Goal: Task Accomplishment & Management: Use online tool/utility

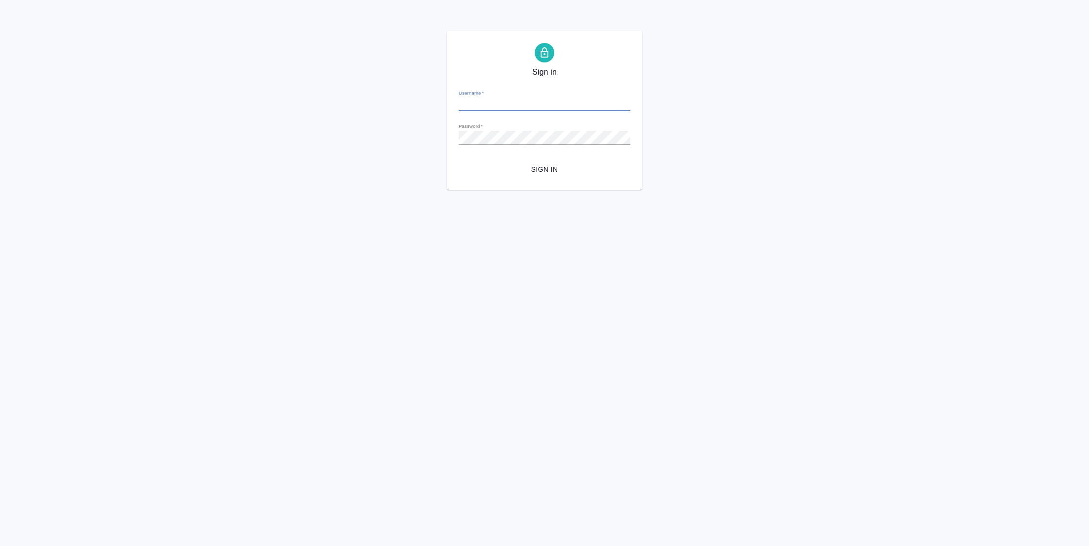
type input "n.vasilyeva@awatera.com"
click at [540, 170] on span "Sign in" at bounding box center [544, 169] width 156 height 12
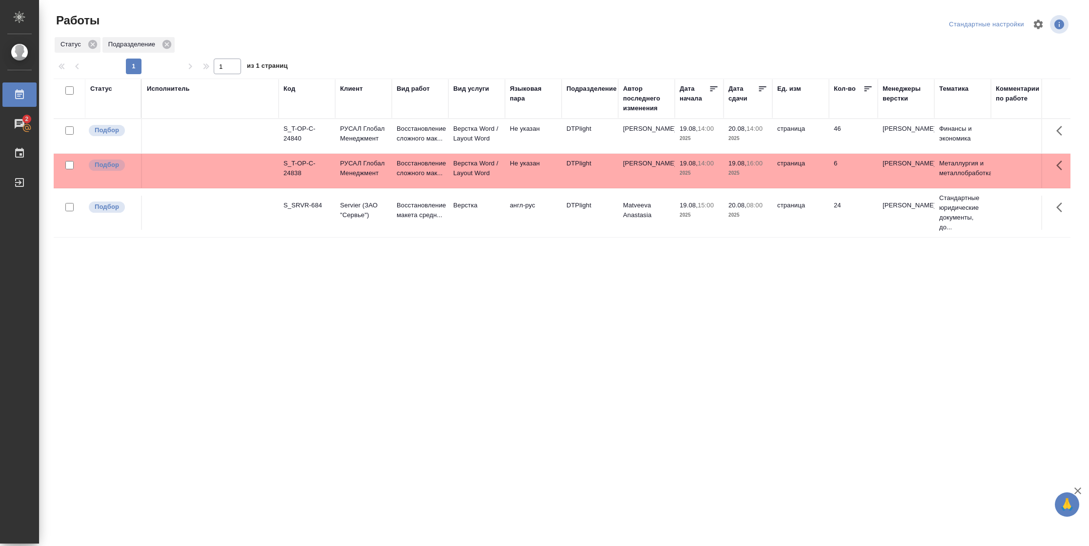
click at [833, 194] on tr "Подбор S_SRVR-684 Servier (ЗАО "Сервье") Восстановление макета средн... Верстка…" at bounding box center [999, 212] width 1890 height 49
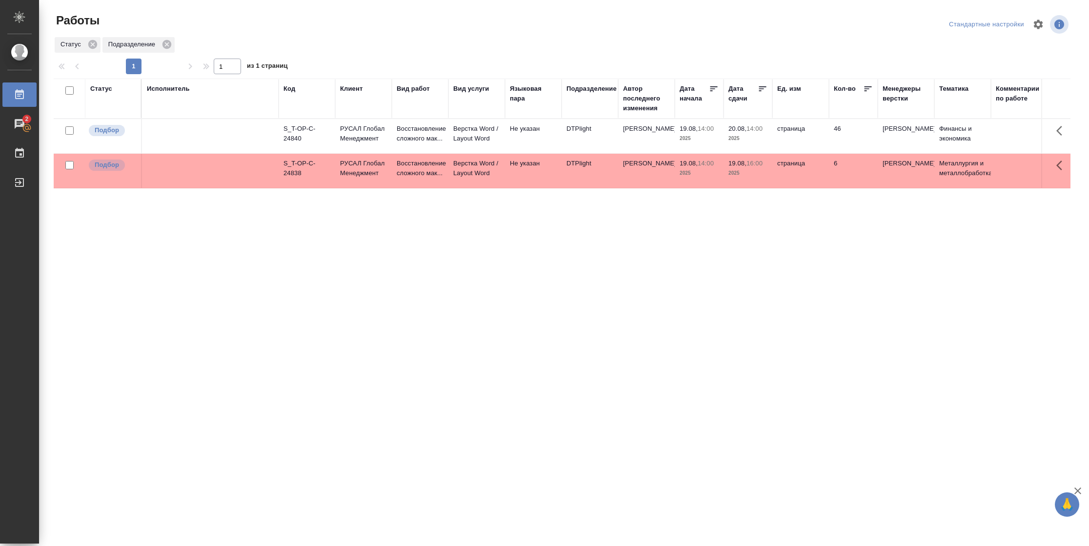
click at [605, 88] on div "Подразделение" at bounding box center [591, 89] width 50 height 10
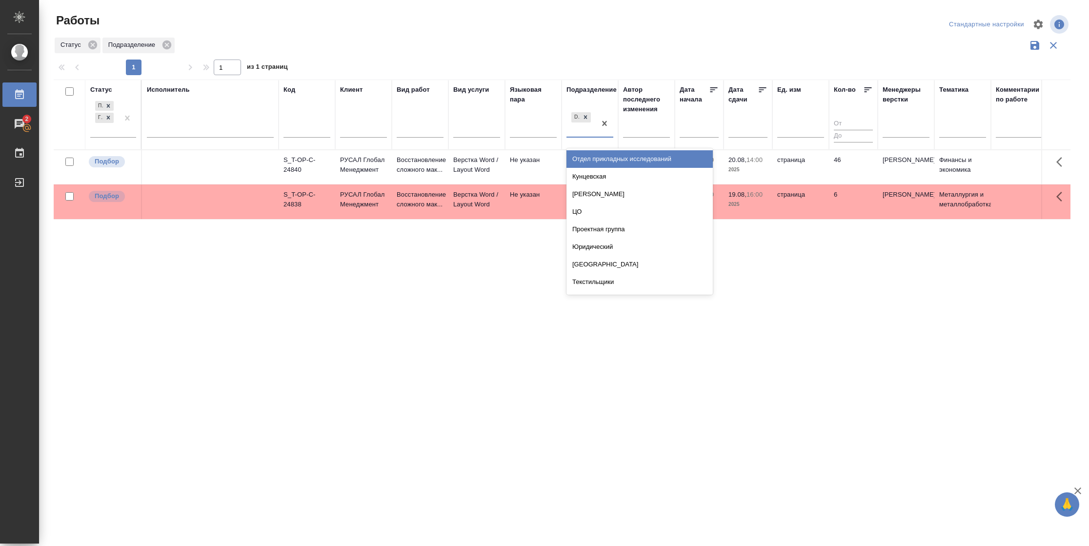
click at [593, 132] on div "DTPlight" at bounding box center [580, 123] width 29 height 26
type input "вер"
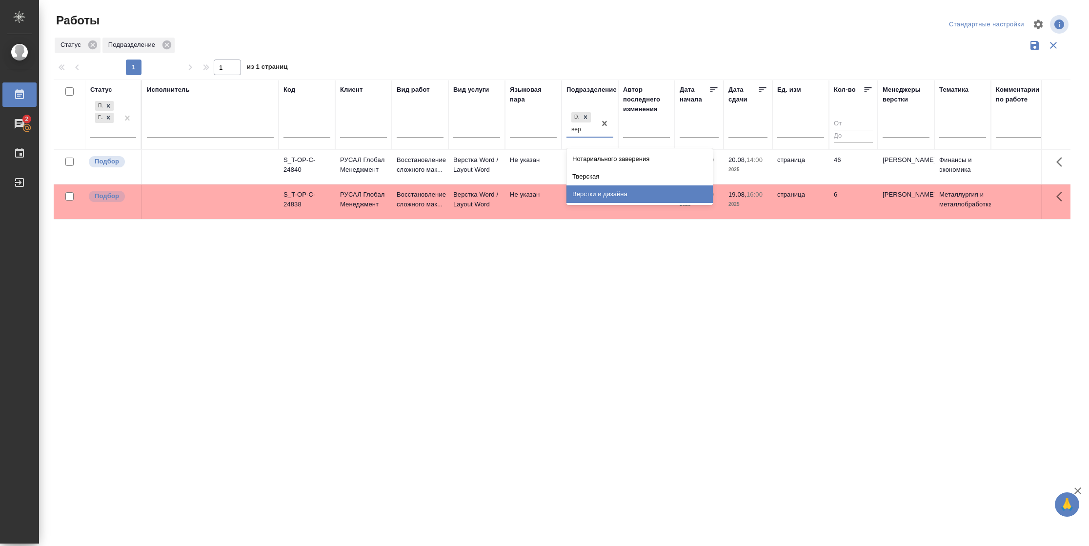
click at [605, 195] on div "Верстки и дизайна" at bounding box center [639, 194] width 146 height 18
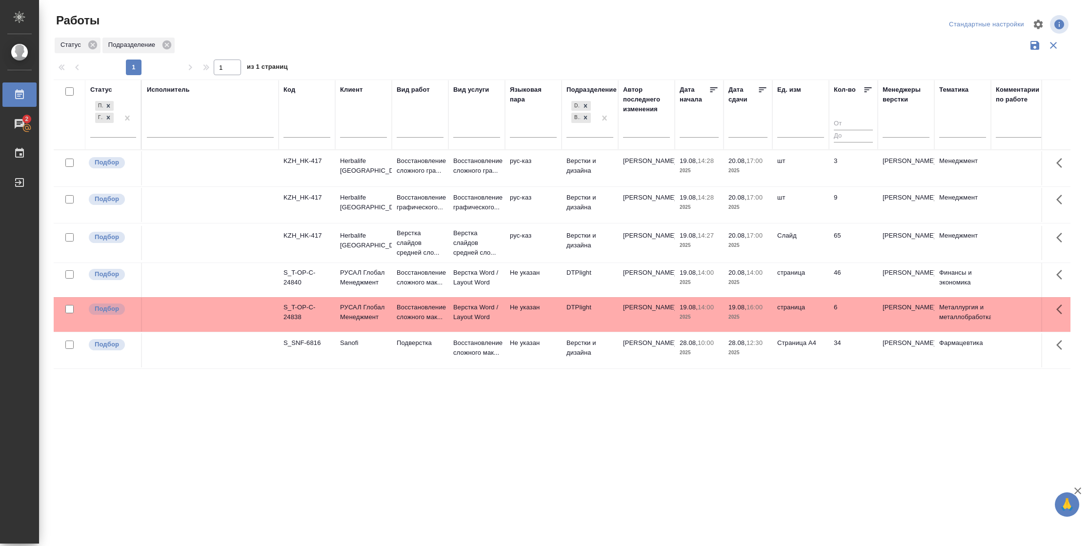
click at [763, 90] on icon at bounding box center [763, 90] width 10 height 10
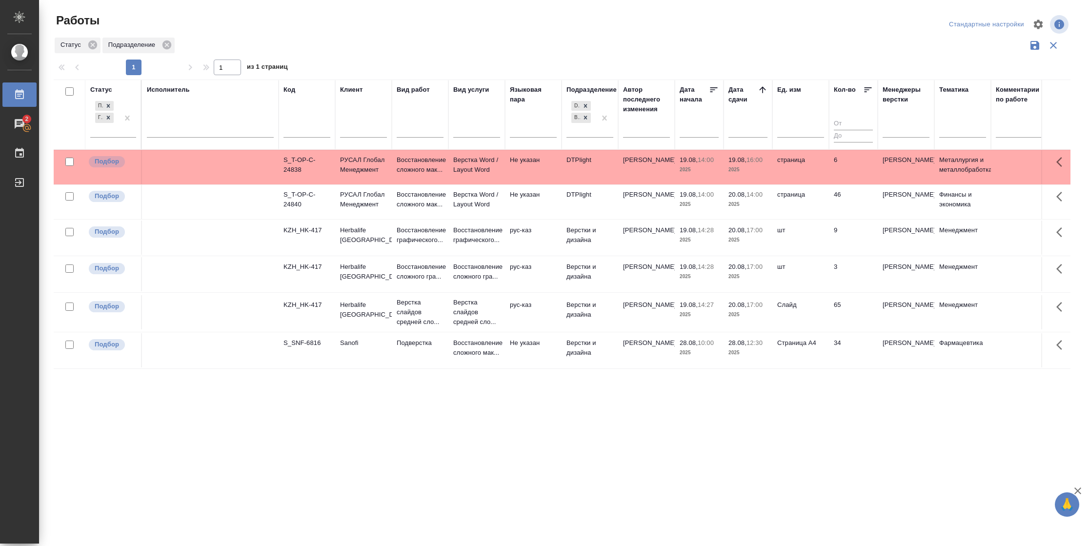
click at [830, 184] on td "65" at bounding box center [853, 167] width 49 height 34
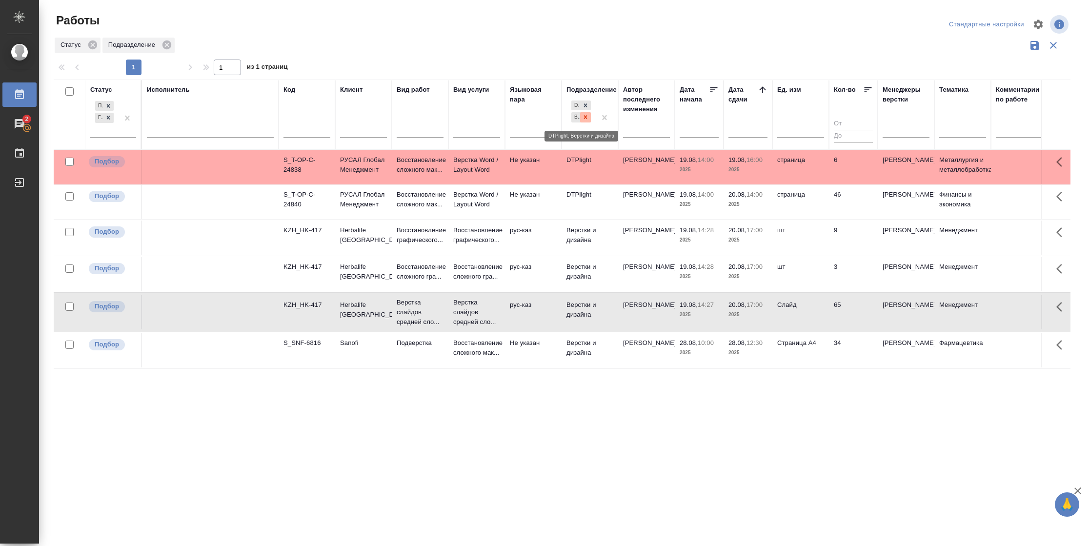
click at [588, 117] on icon at bounding box center [585, 117] width 7 height 7
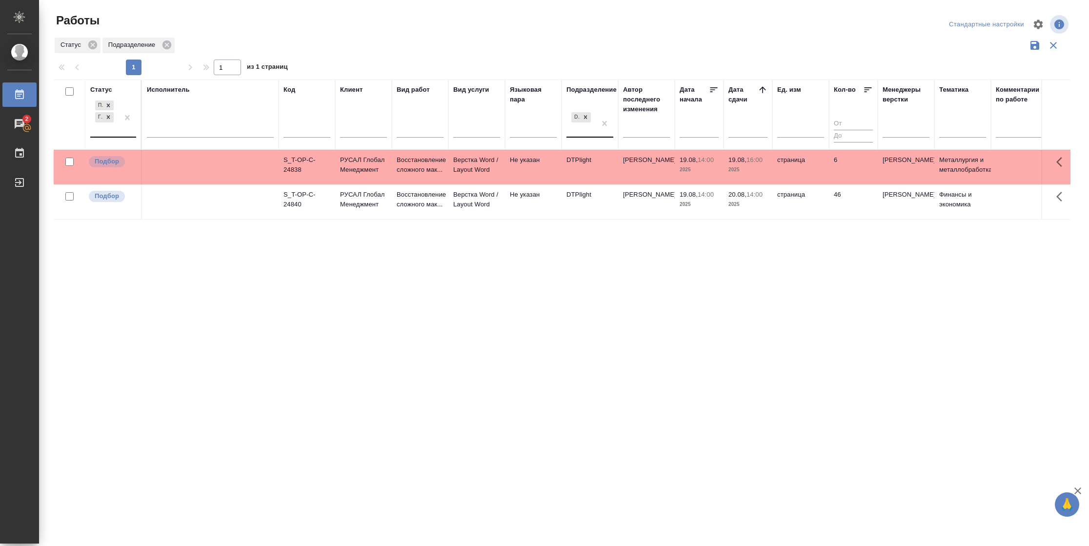
click at [120, 131] on div at bounding box center [128, 118] width 18 height 38
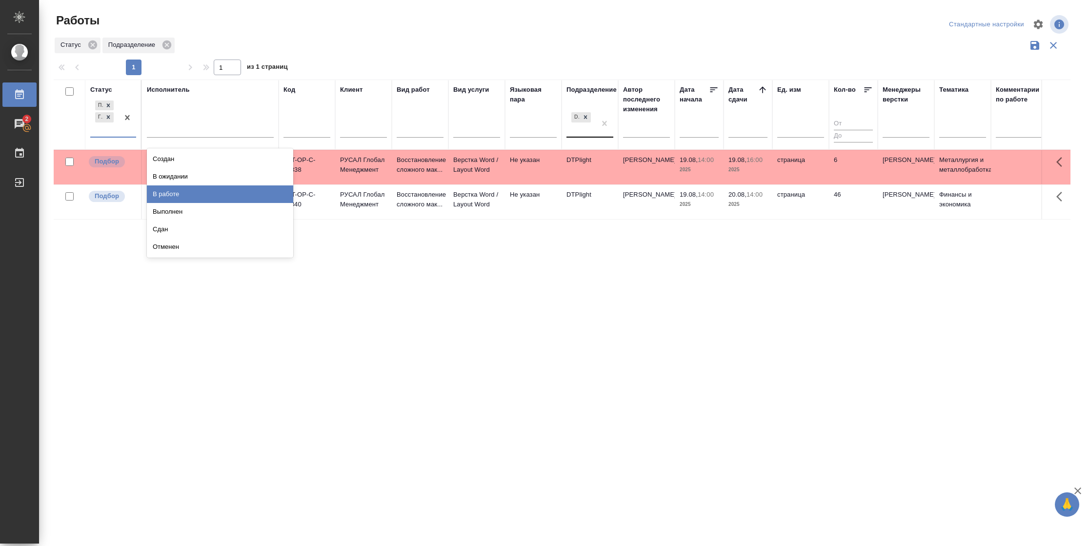
click at [195, 195] on div "В работе" at bounding box center [220, 194] width 146 height 18
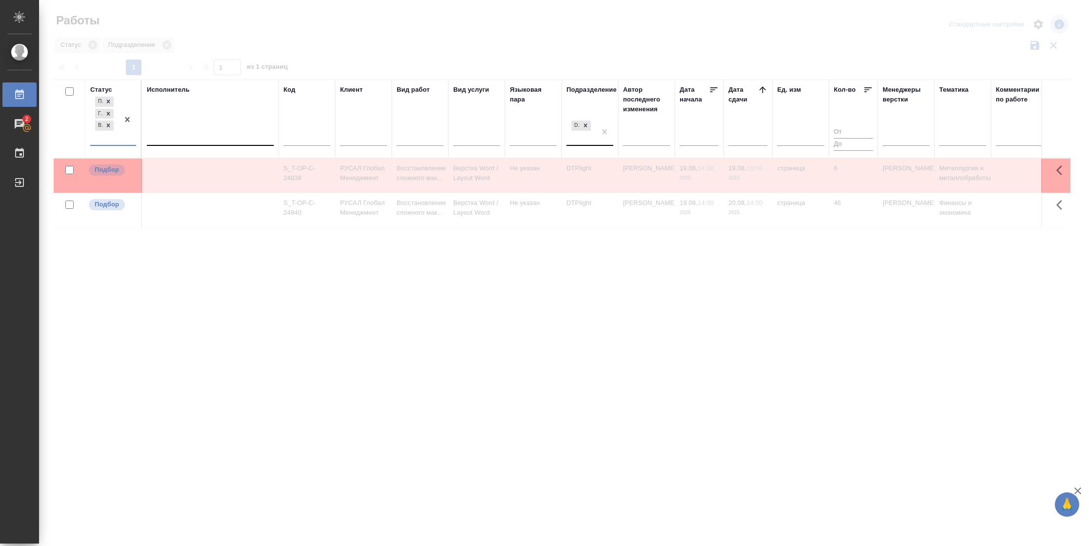
click at [209, 131] on div at bounding box center [210, 136] width 127 height 14
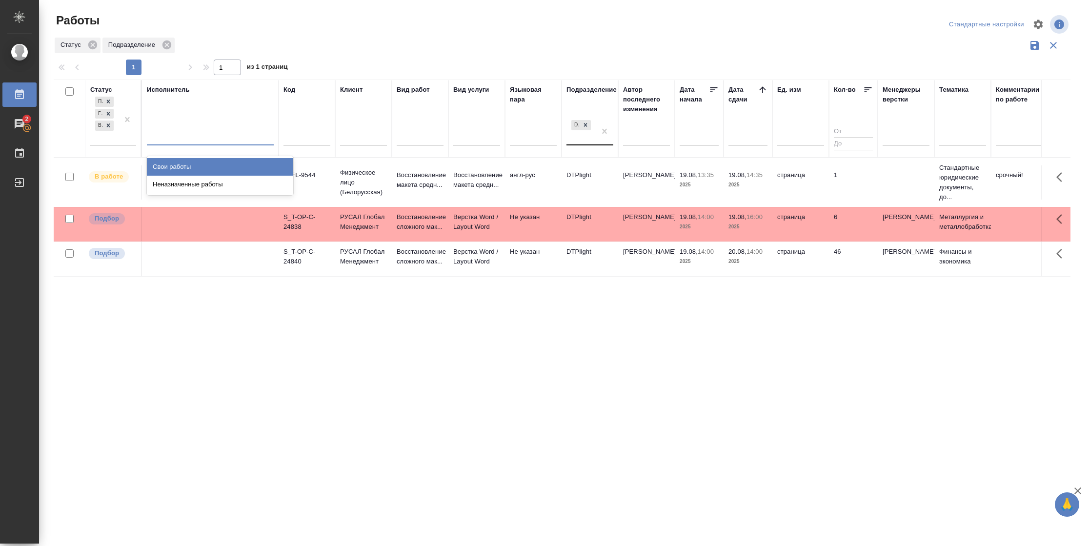
click at [201, 163] on div "Свои работы" at bounding box center [220, 167] width 146 height 18
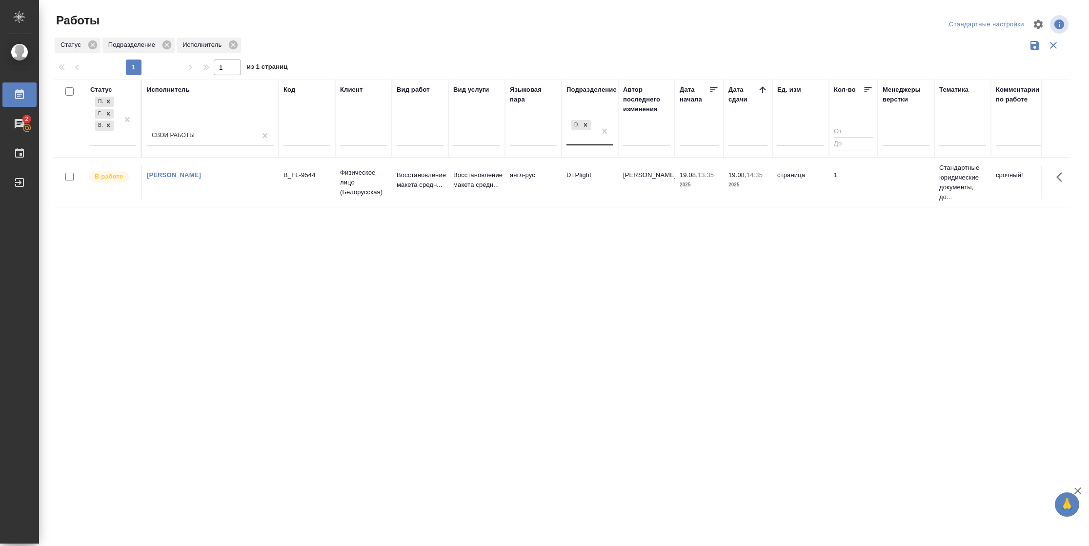
click at [793, 191] on td "страница" at bounding box center [800, 182] width 57 height 34
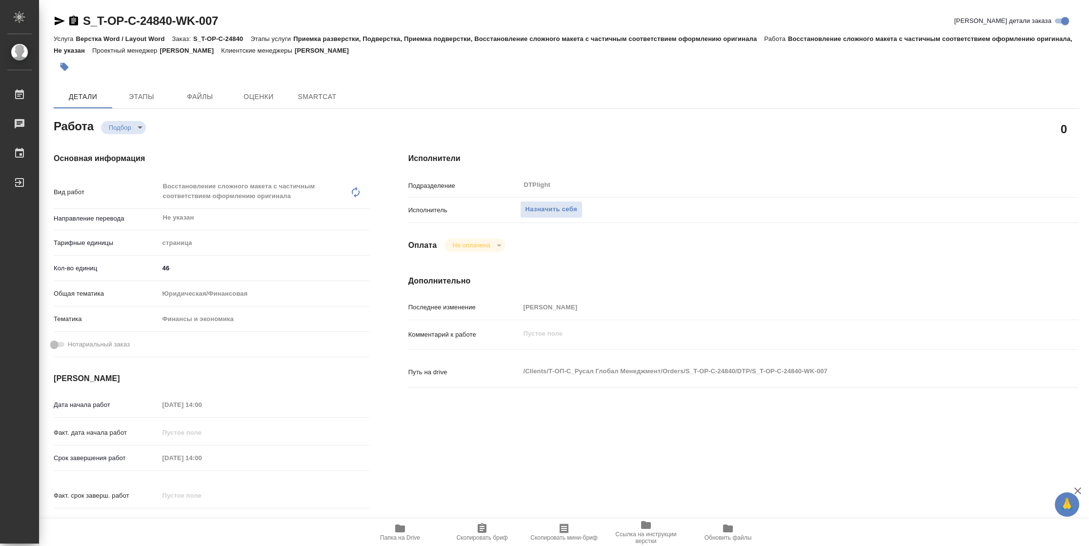
type textarea "x"
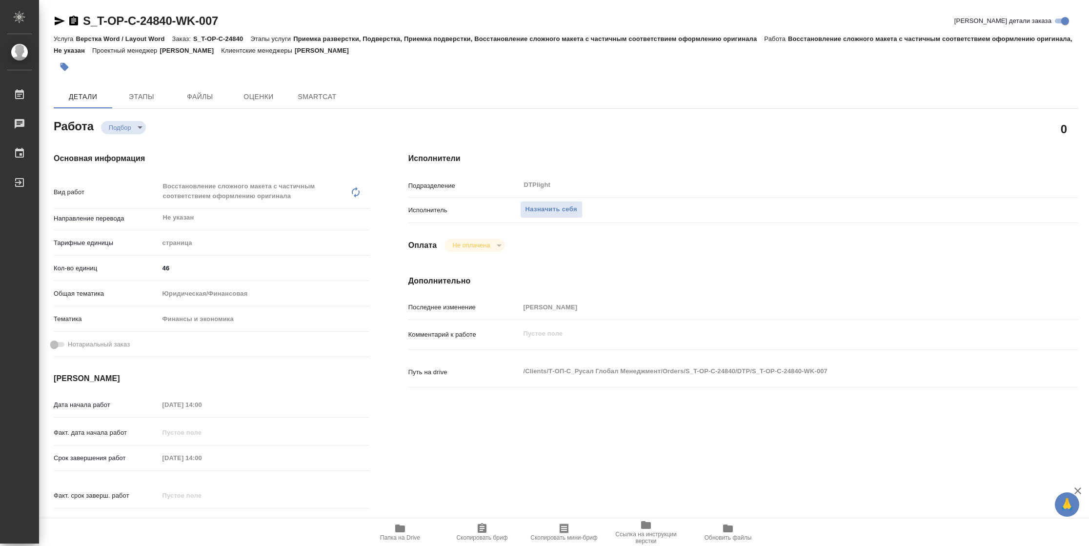
type textarea "x"
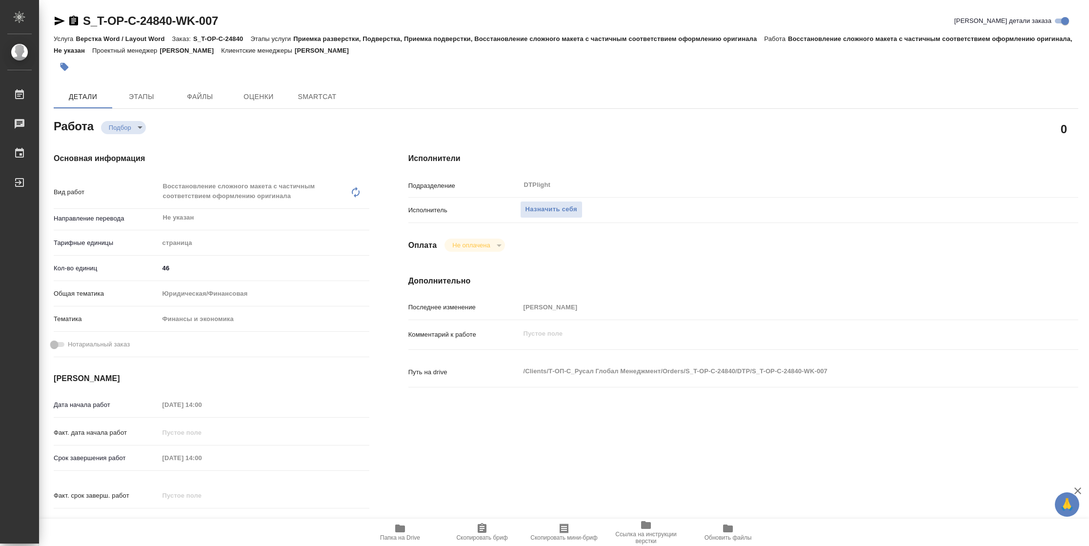
type textarea "x"
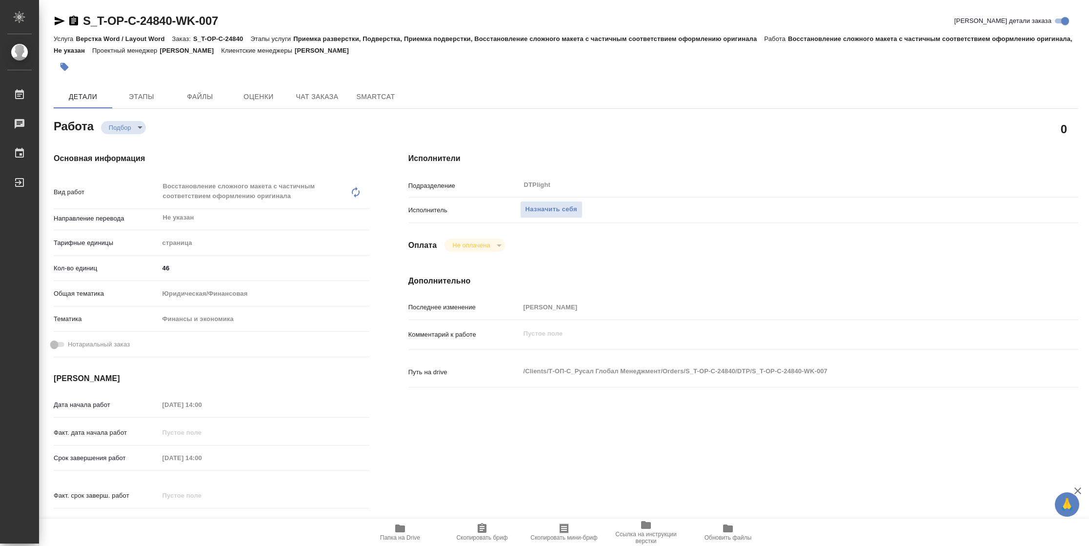
click at [413, 532] on span "Папка на Drive" at bounding box center [400, 531] width 70 height 19
type textarea "x"
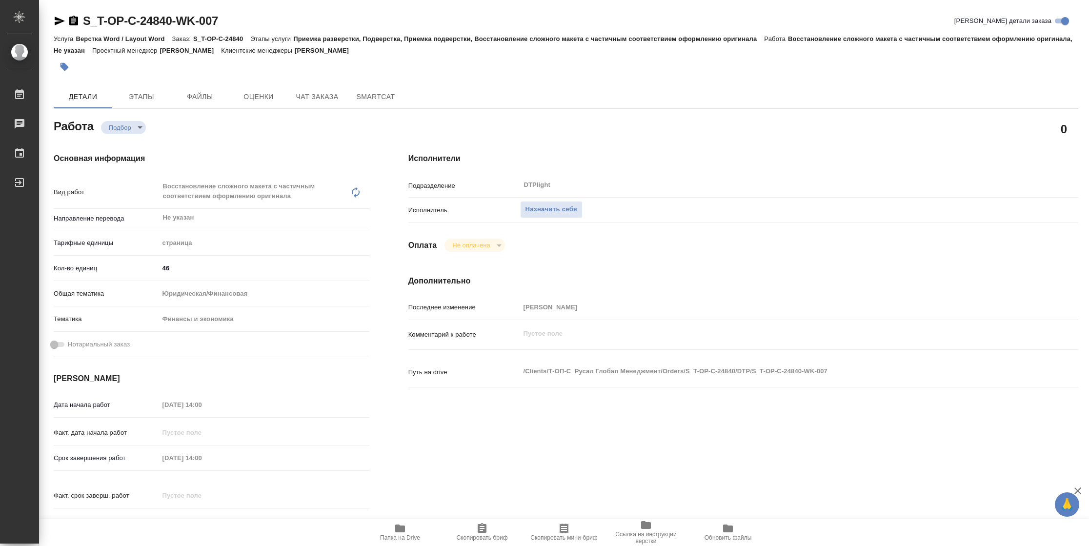
type textarea "x"
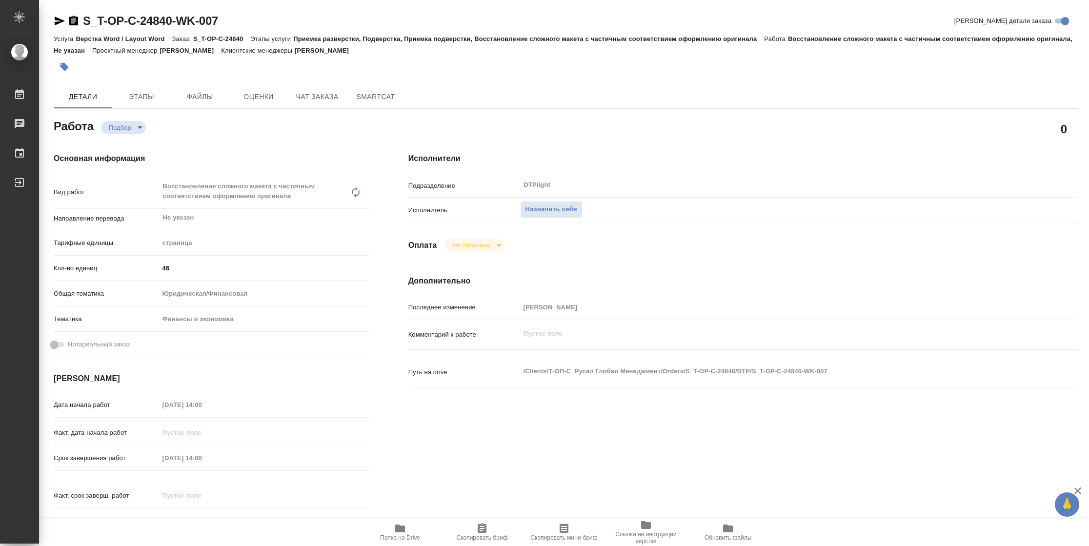
type textarea "x"
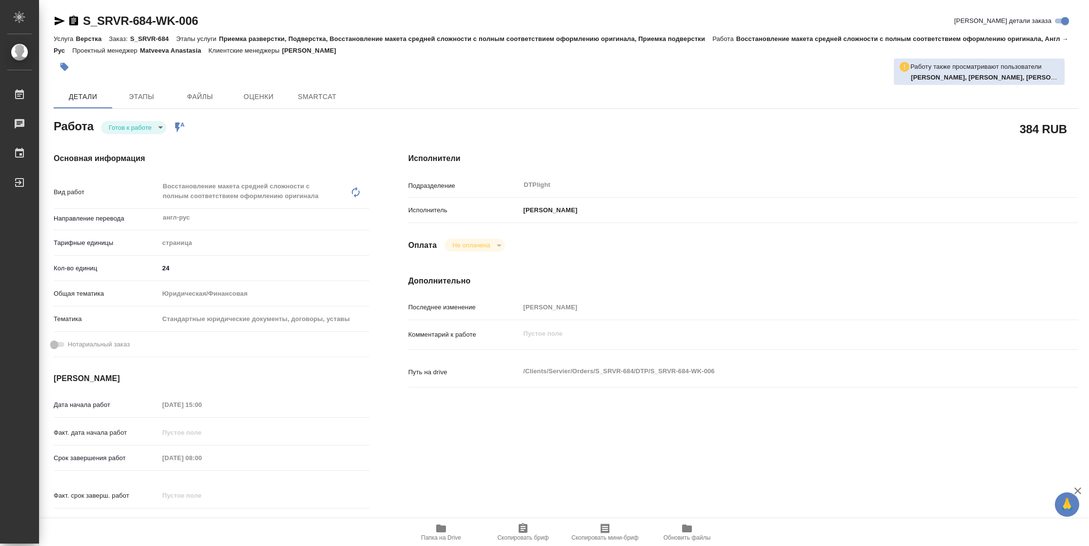
type textarea "x"
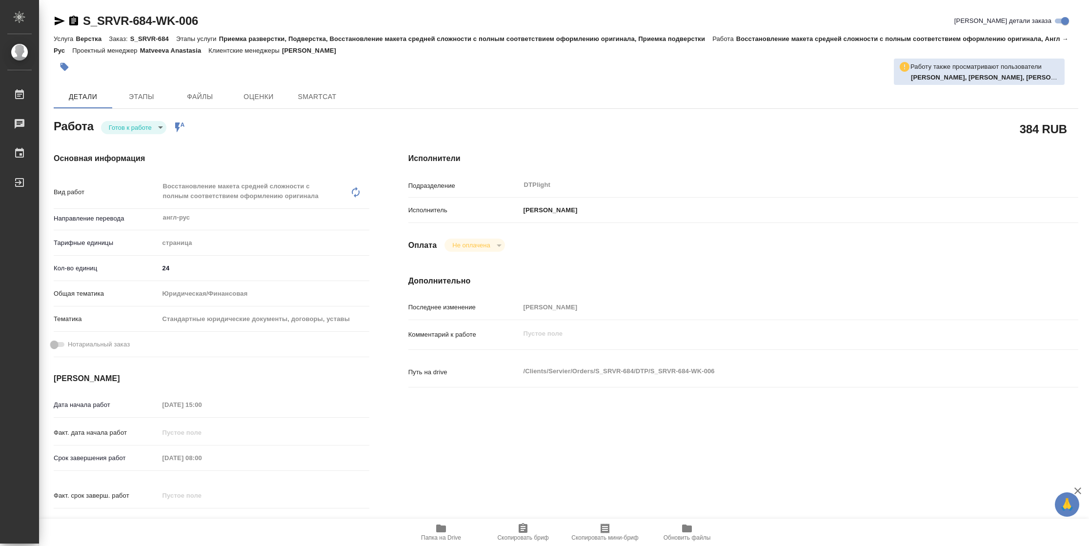
type textarea "x"
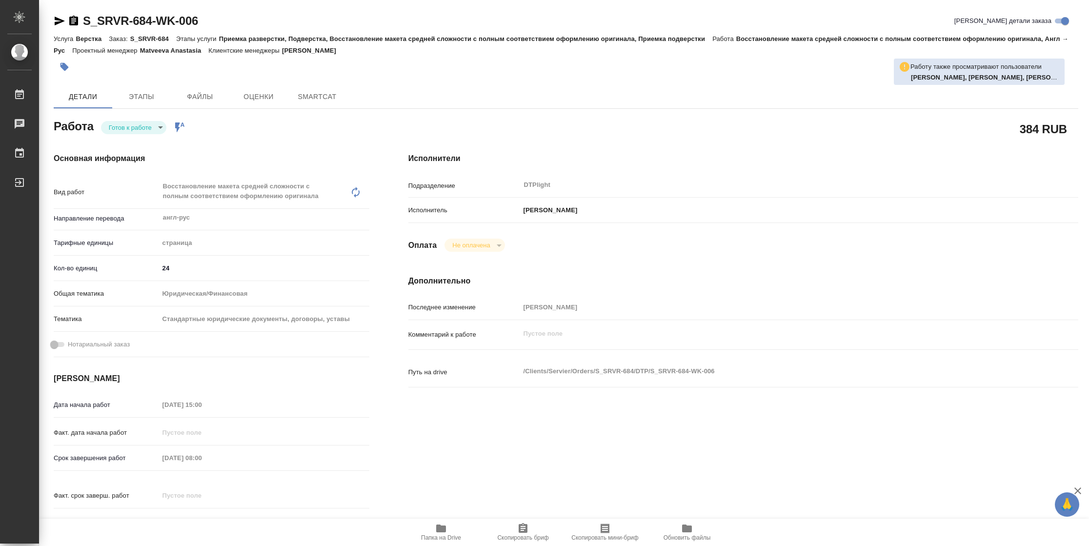
type textarea "x"
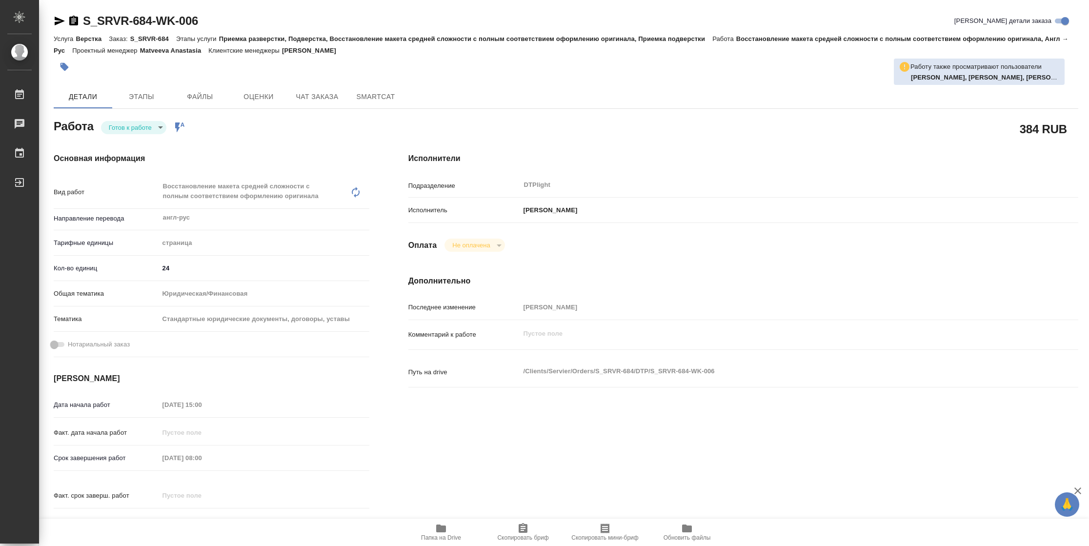
type textarea "x"
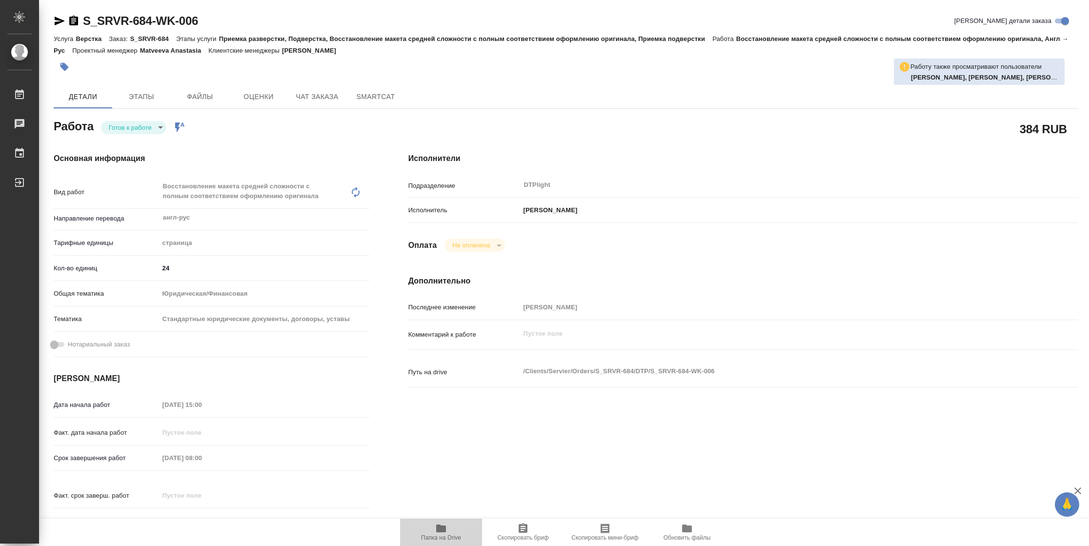
type textarea "x"
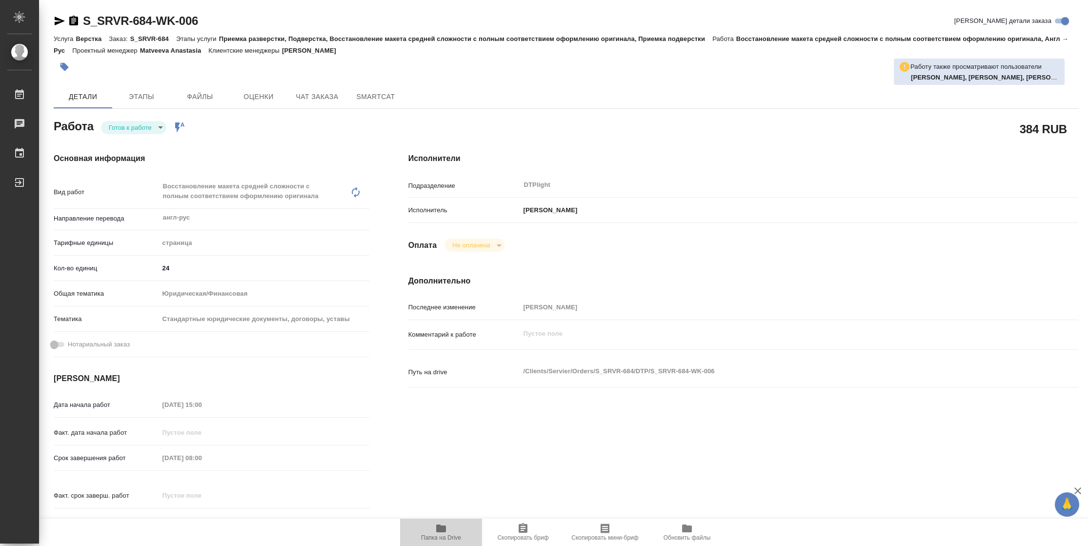
click at [450, 537] on span "Папка на Drive" at bounding box center [441, 537] width 40 height 7
type textarea "x"
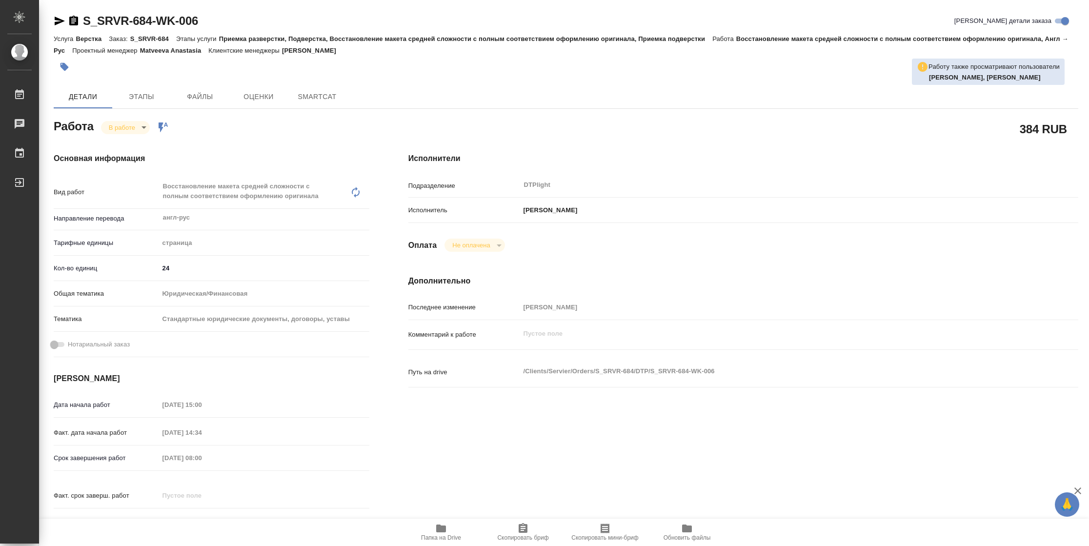
type textarea "x"
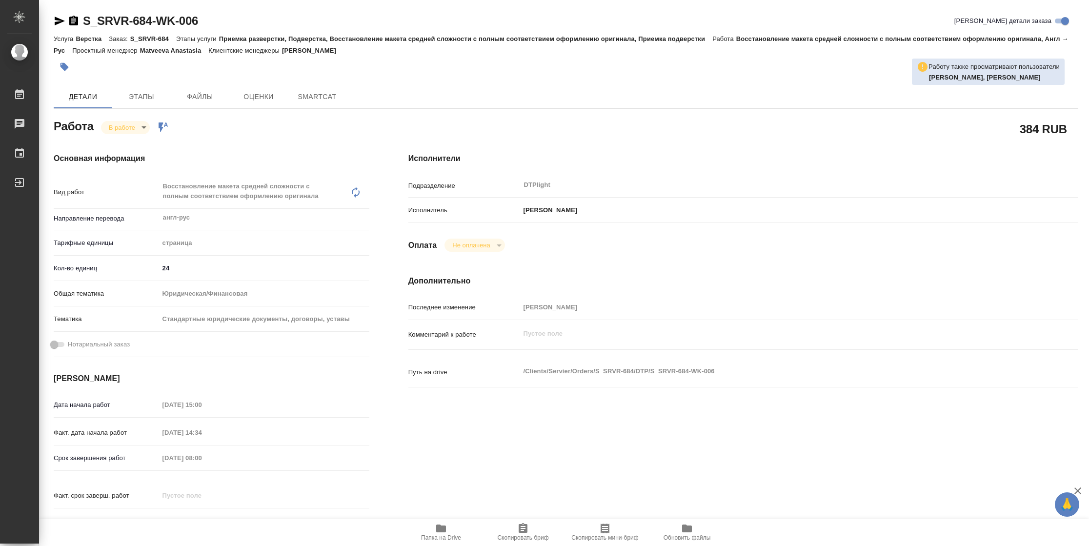
type textarea "x"
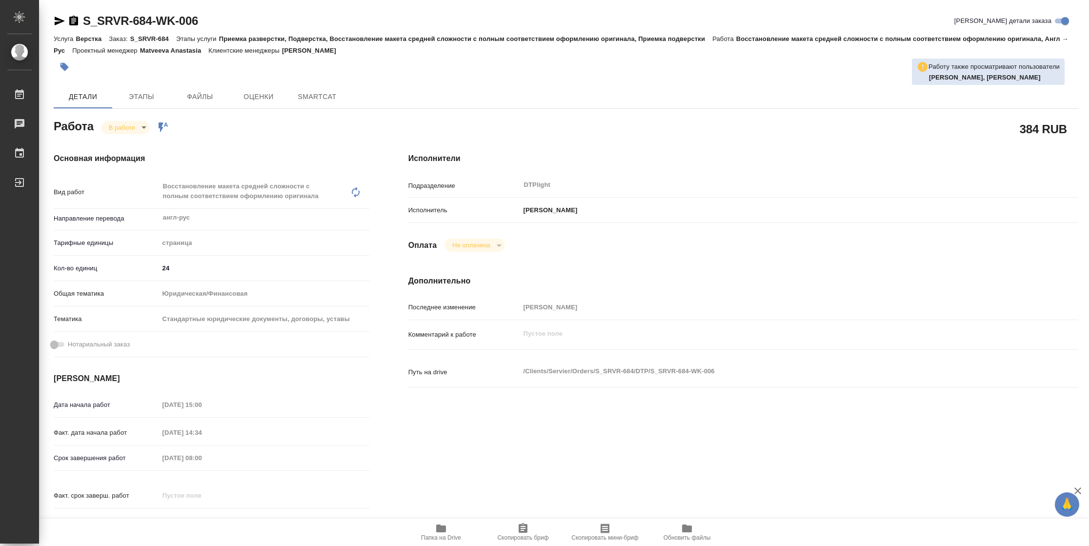
type textarea "x"
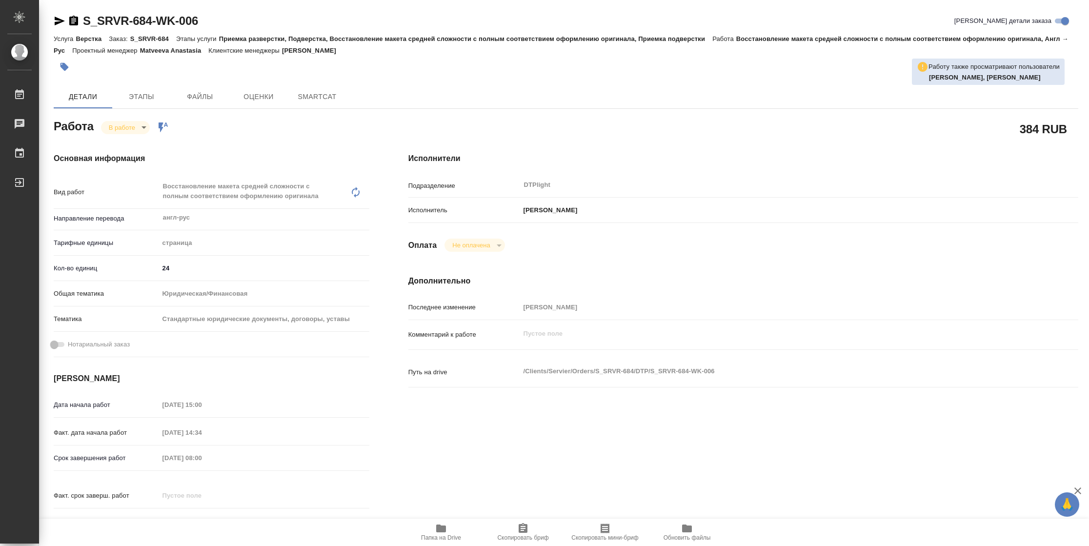
type textarea "x"
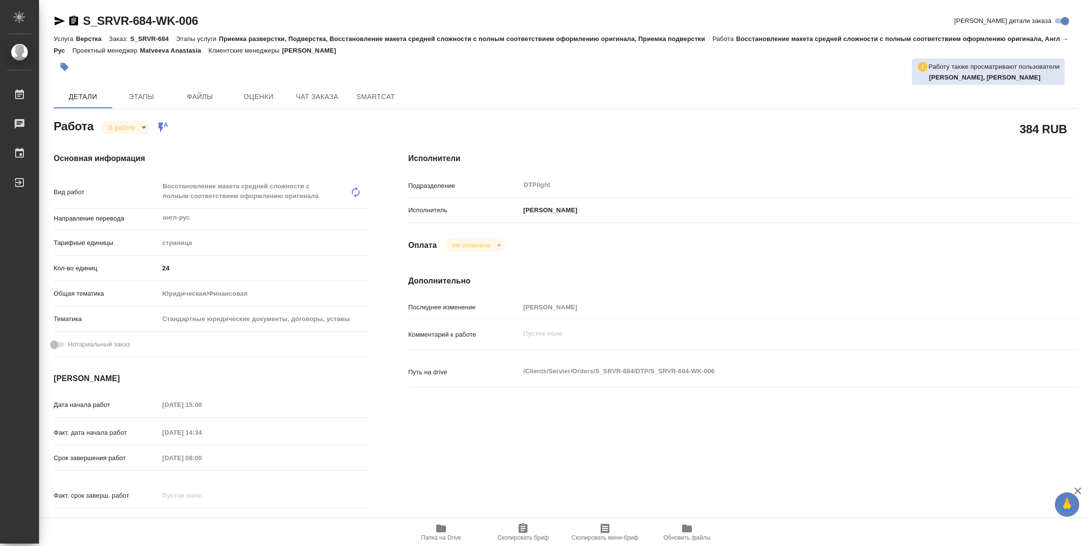
type textarea "x"
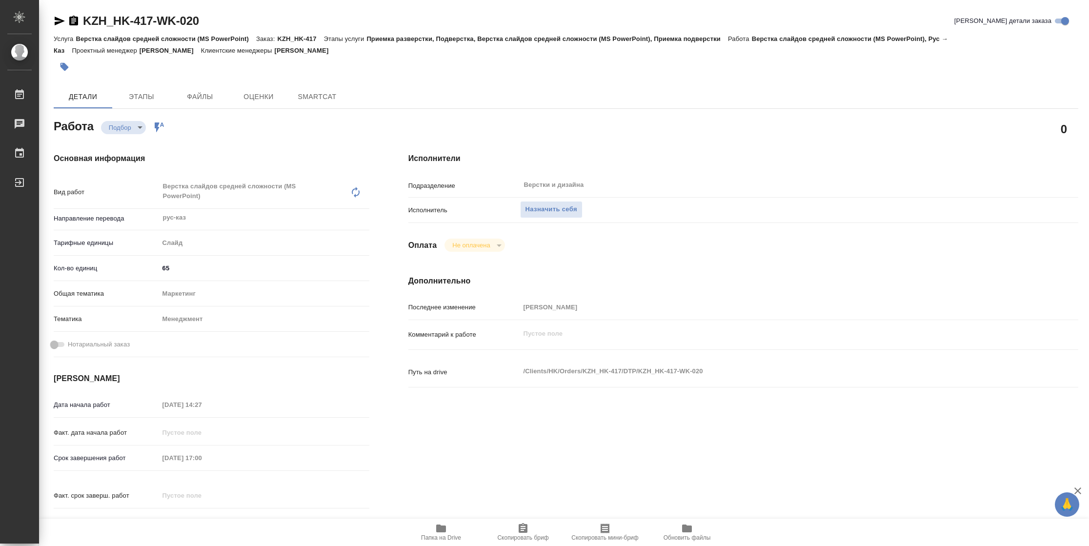
type textarea "x"
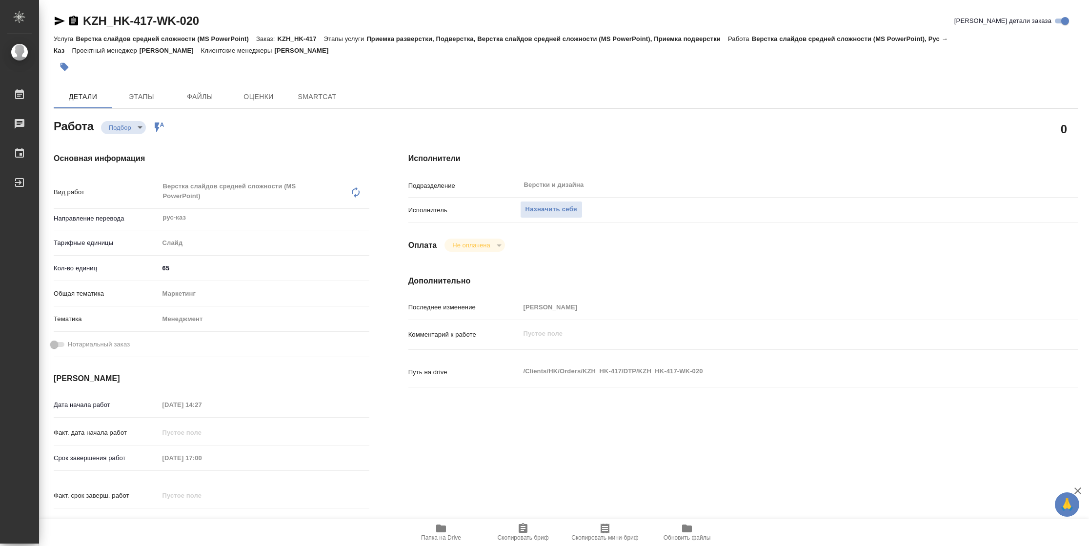
type textarea "x"
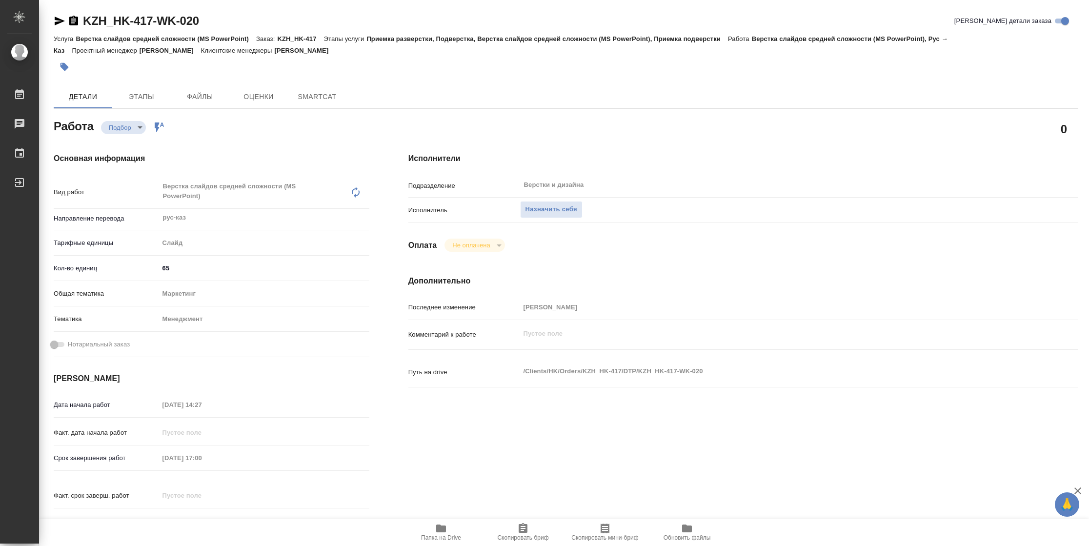
type textarea "x"
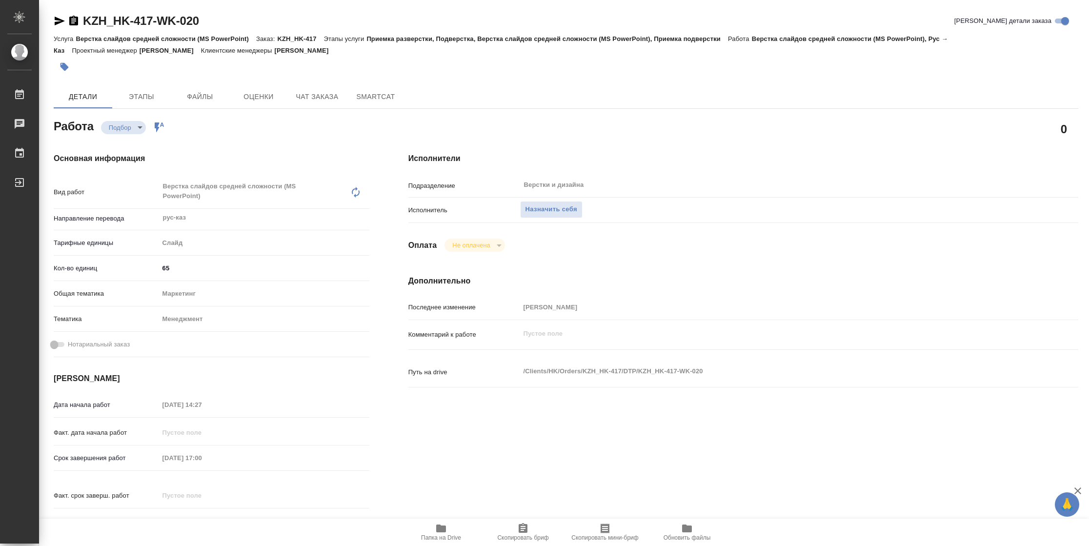
click at [446, 539] on span "Папка на Drive" at bounding box center [441, 537] width 40 height 7
type textarea "x"
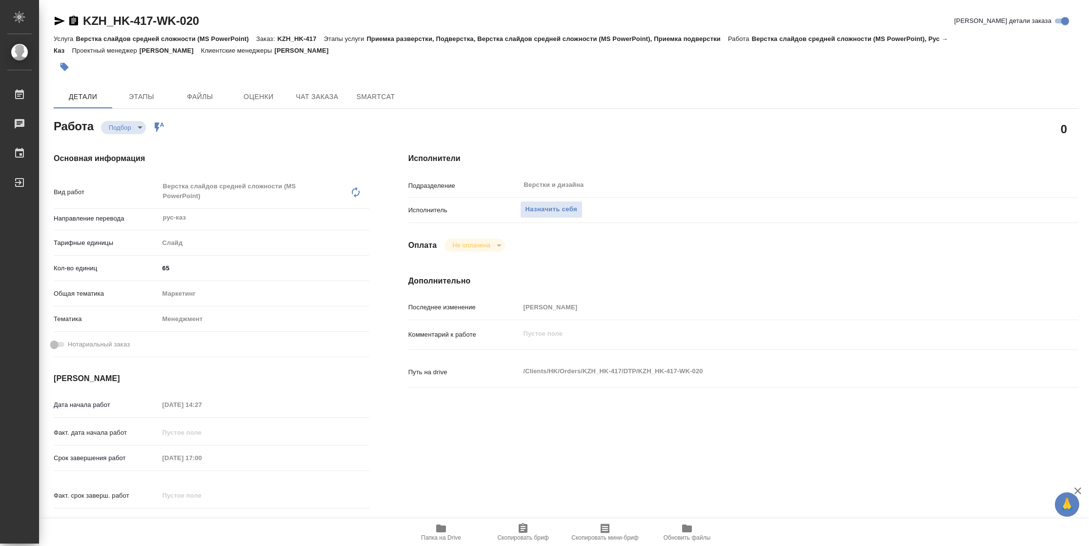
type textarea "x"
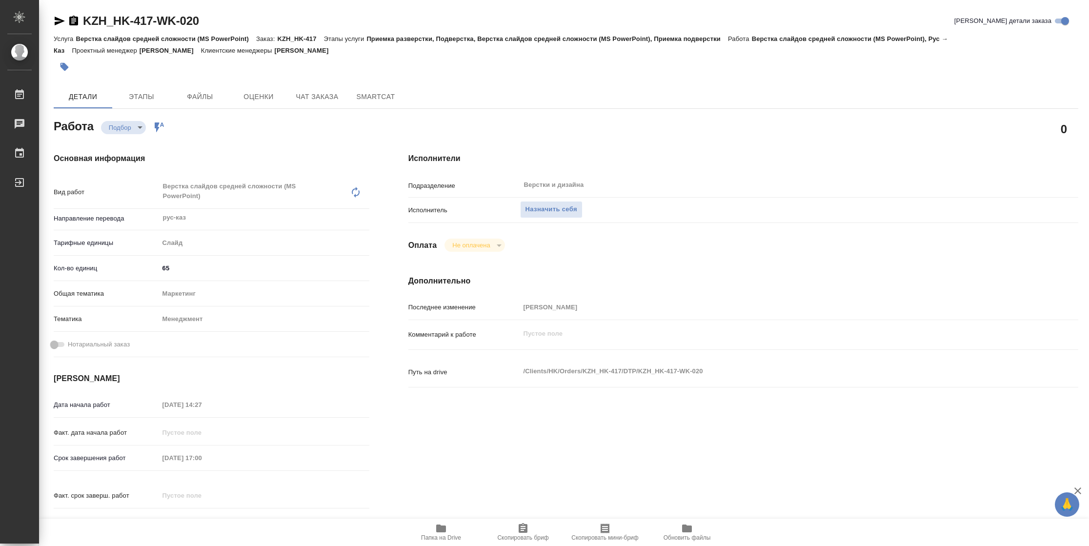
type textarea "x"
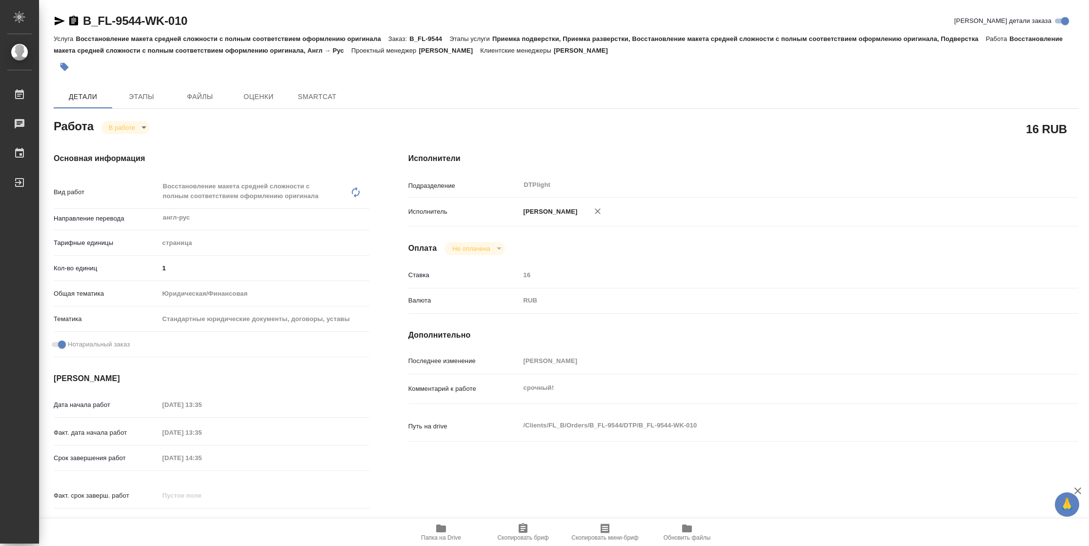
type textarea "x"
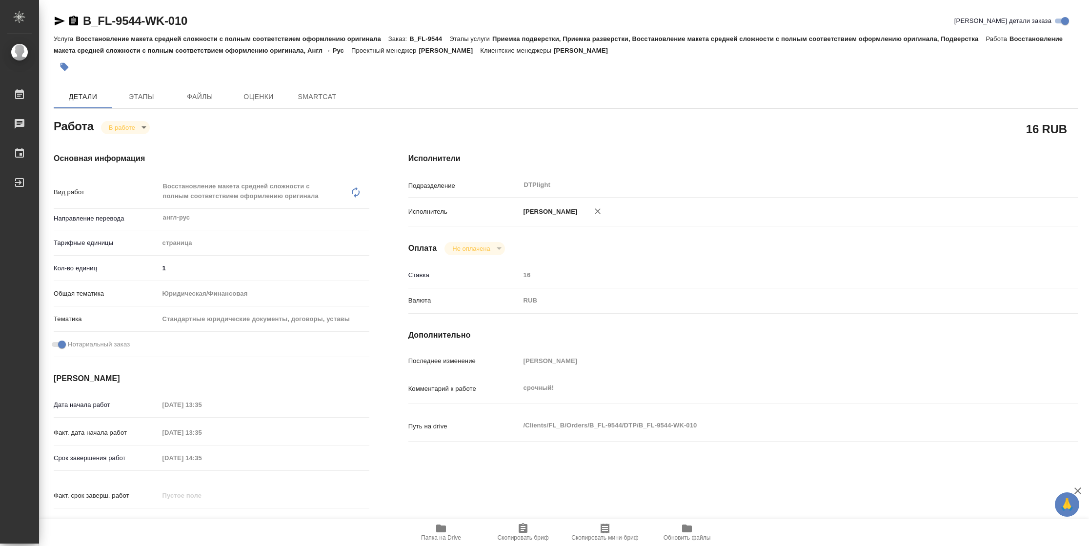
type textarea "x"
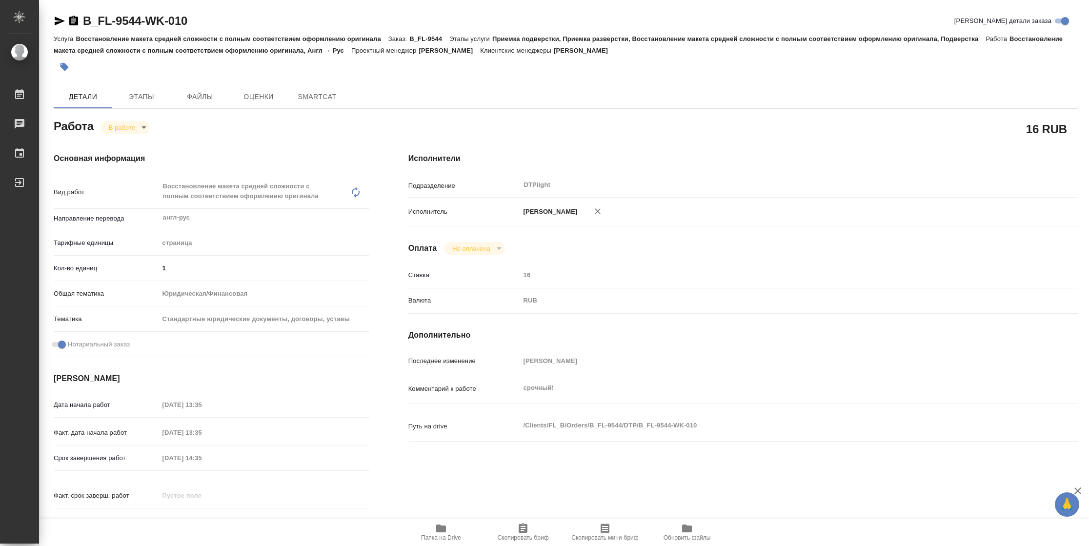
type textarea "x"
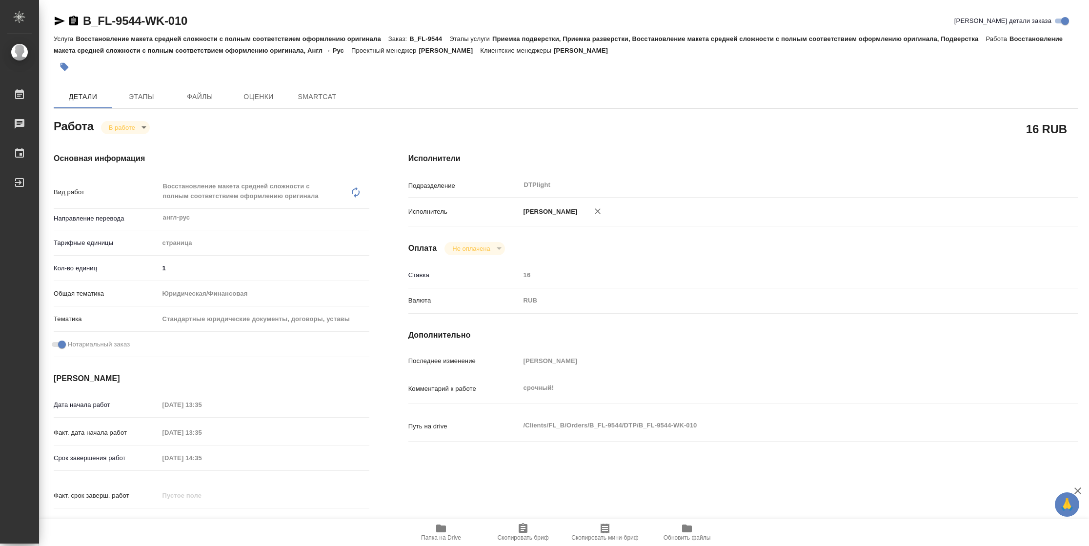
type textarea "x"
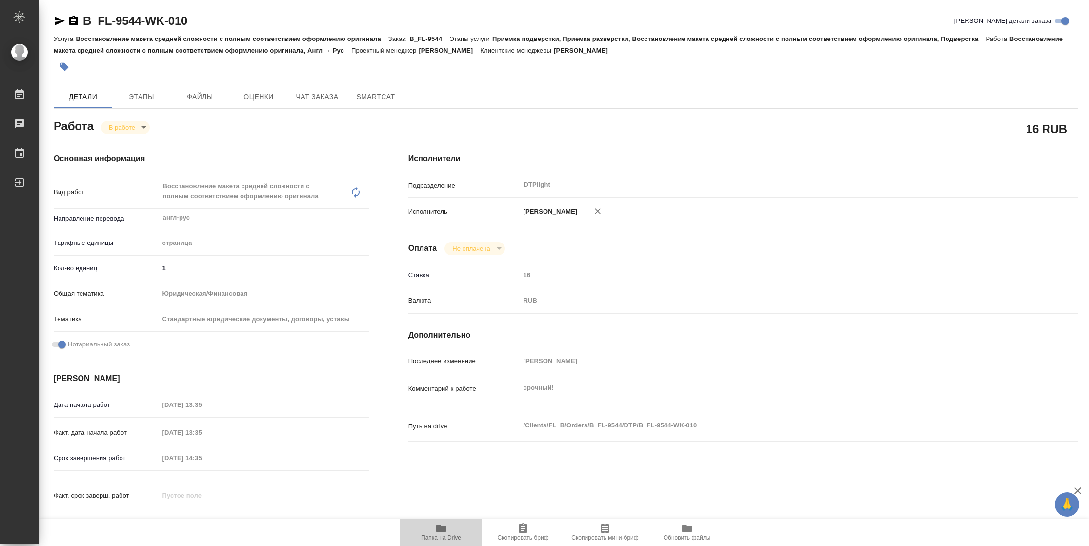
click at [446, 537] on span "Папка на Drive" at bounding box center [441, 537] width 40 height 7
type textarea "x"
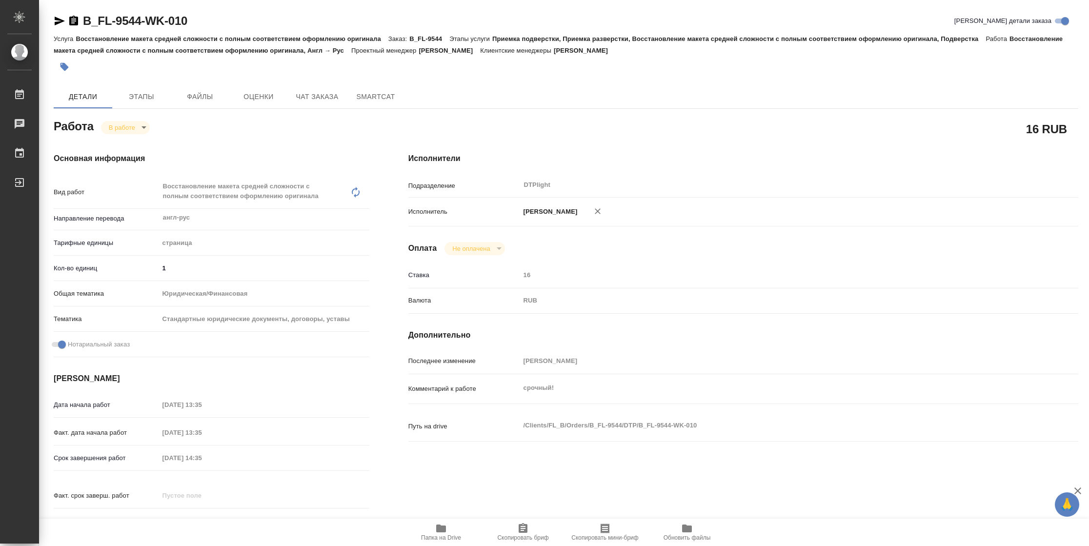
type textarea "x"
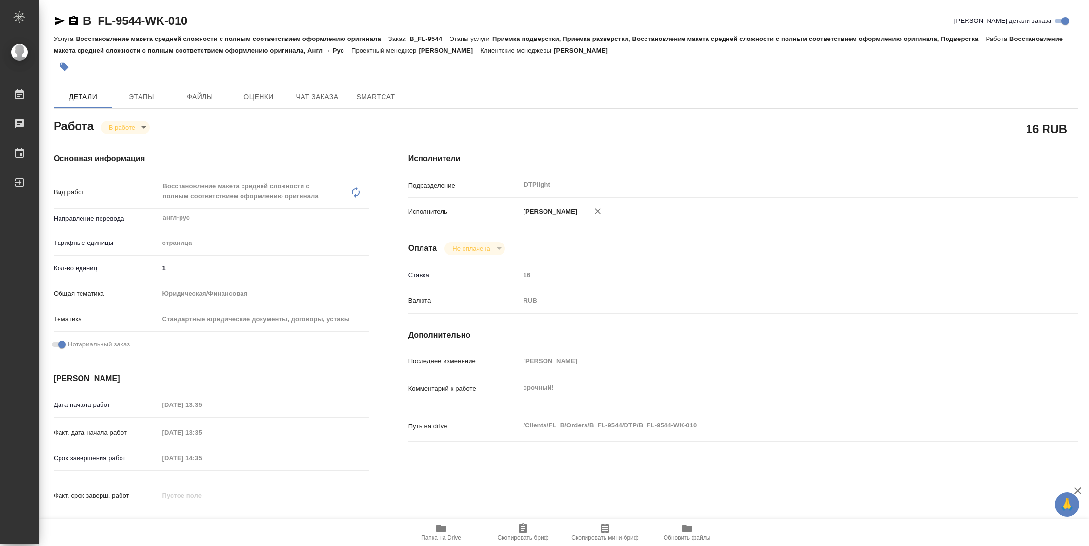
type textarea "x"
click at [131, 128] on body "🙏 .cls-1 fill:#fff; AWATERA [PERSON_NAME] 2 Чаты График Выйти B_FL-9544-WK-010 …" at bounding box center [544, 273] width 1089 height 546
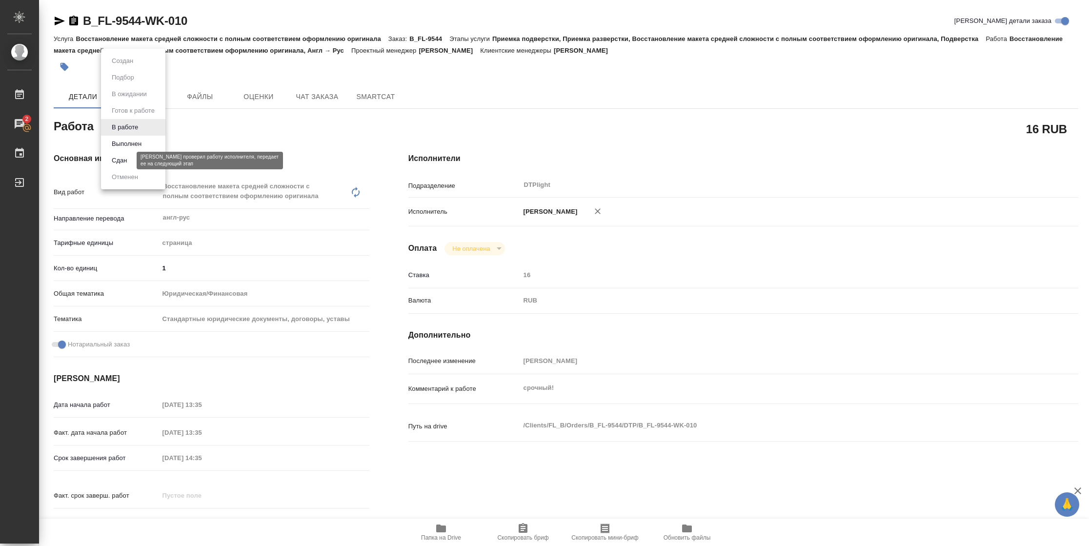
click at [127, 156] on button "Сдан" at bounding box center [119, 160] width 21 height 11
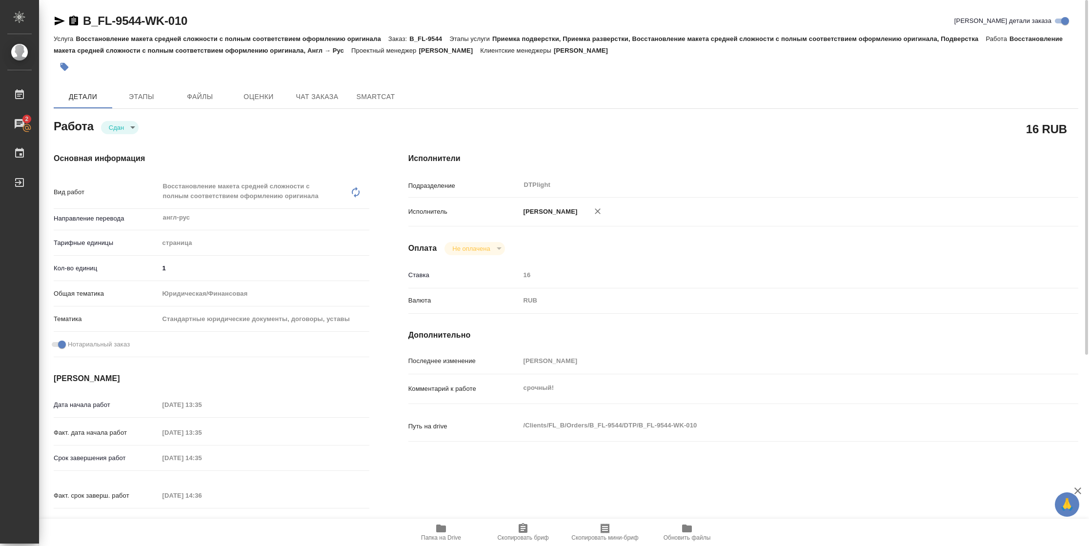
type textarea "x"
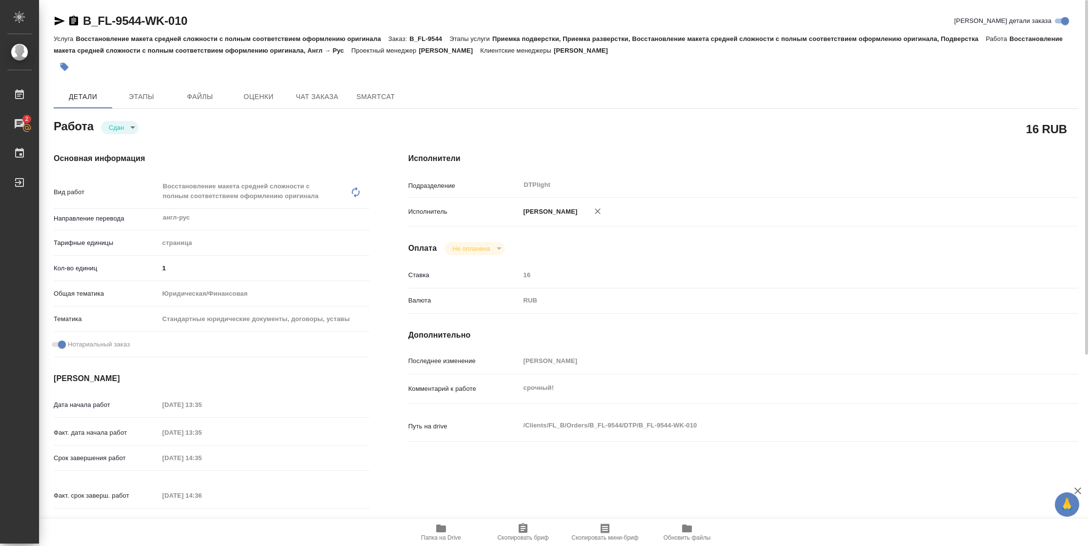
type textarea "x"
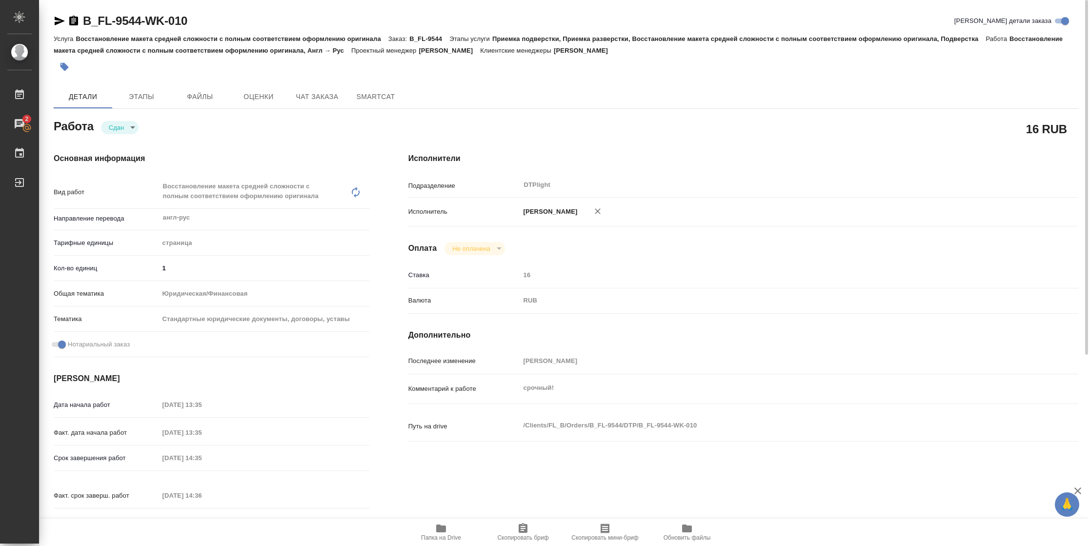
type textarea "x"
